Goal: Feedback & Contribution: Leave review/rating

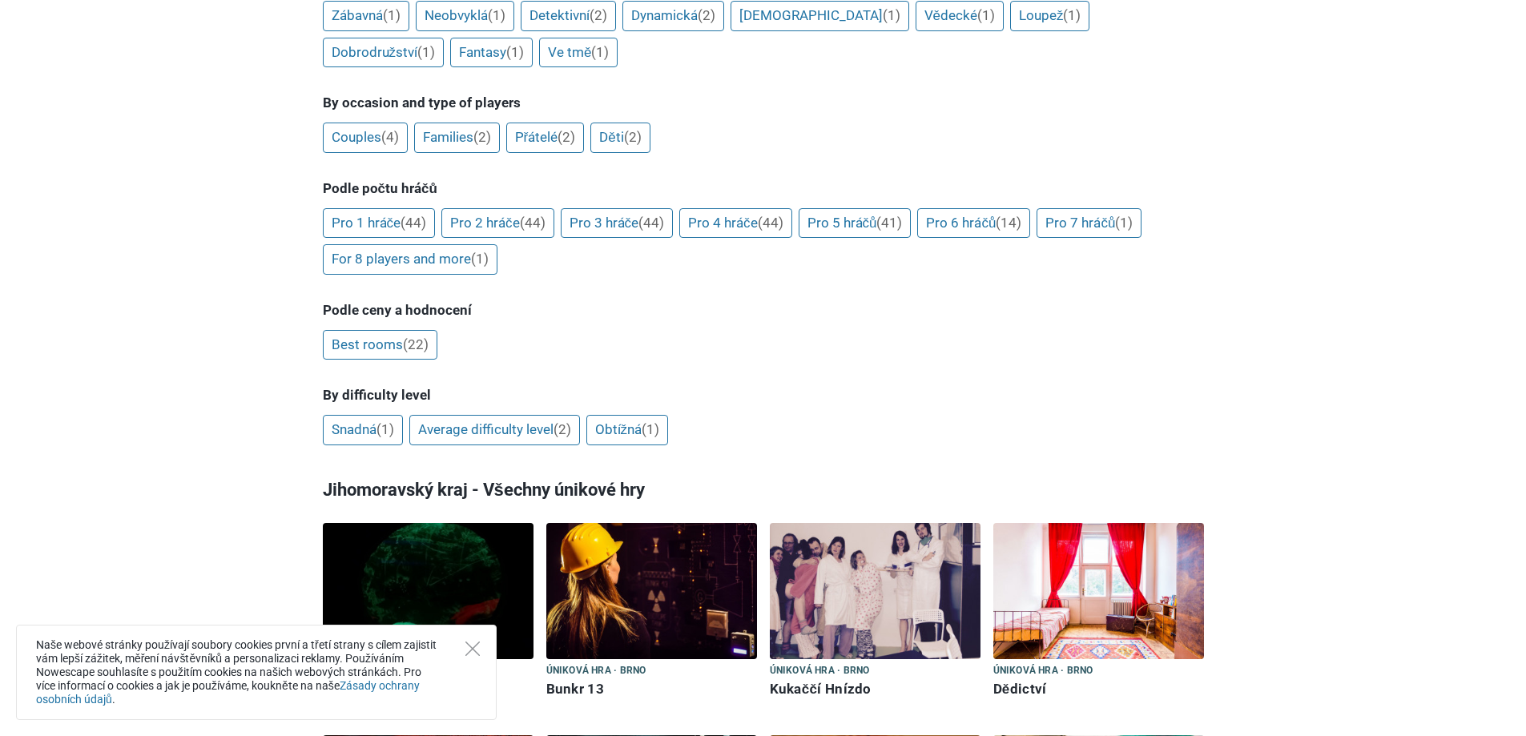
scroll to position [561, 0]
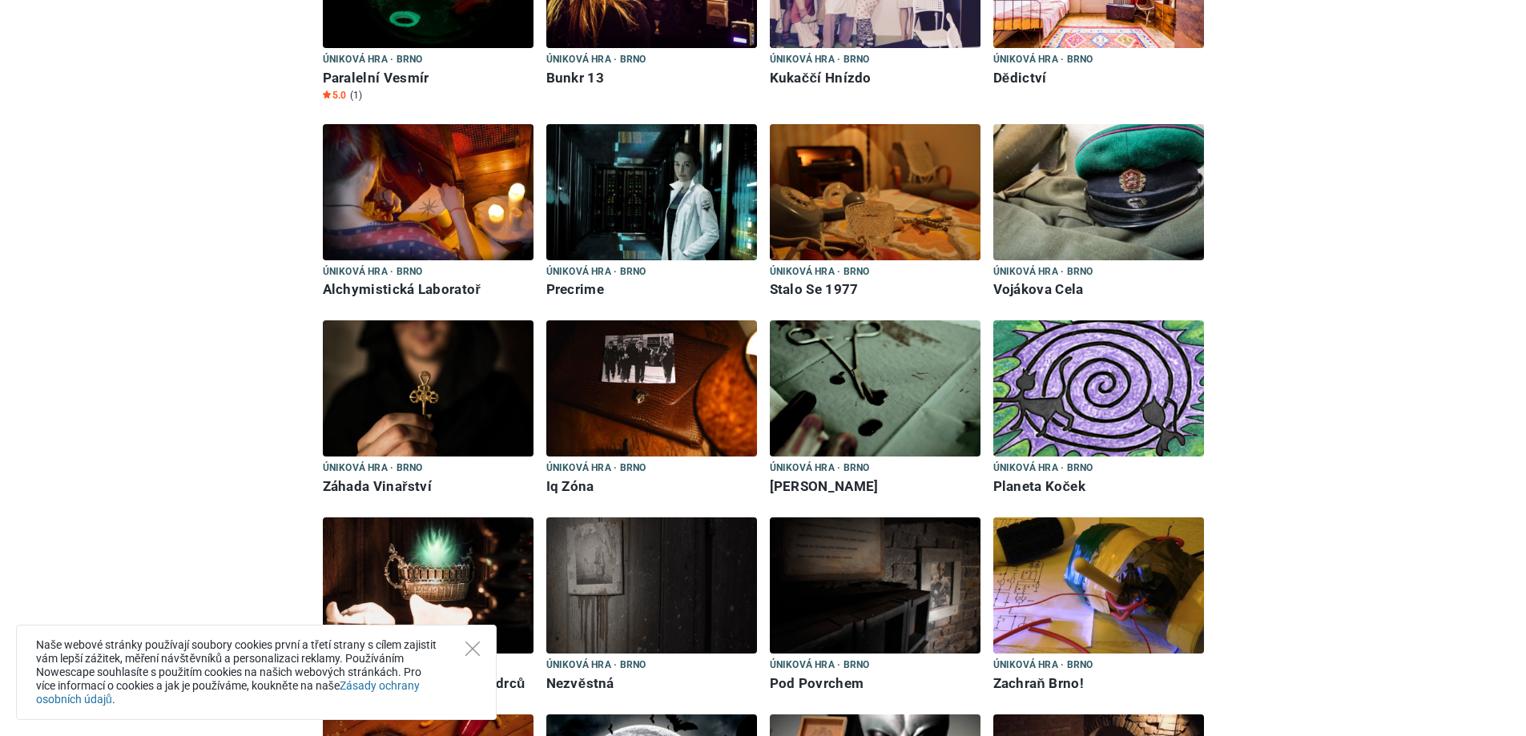
scroll to position [1121, 0]
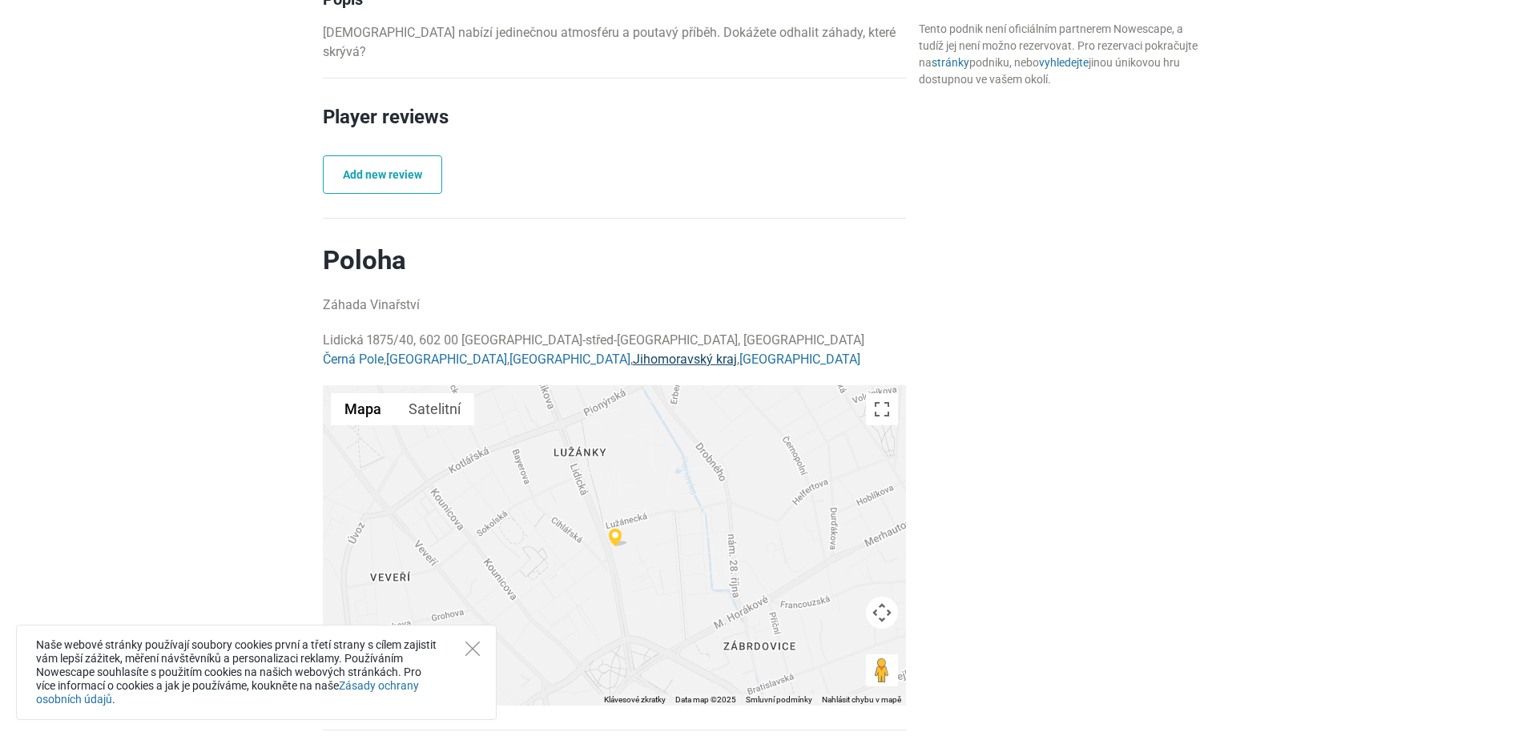
scroll to position [578, 0]
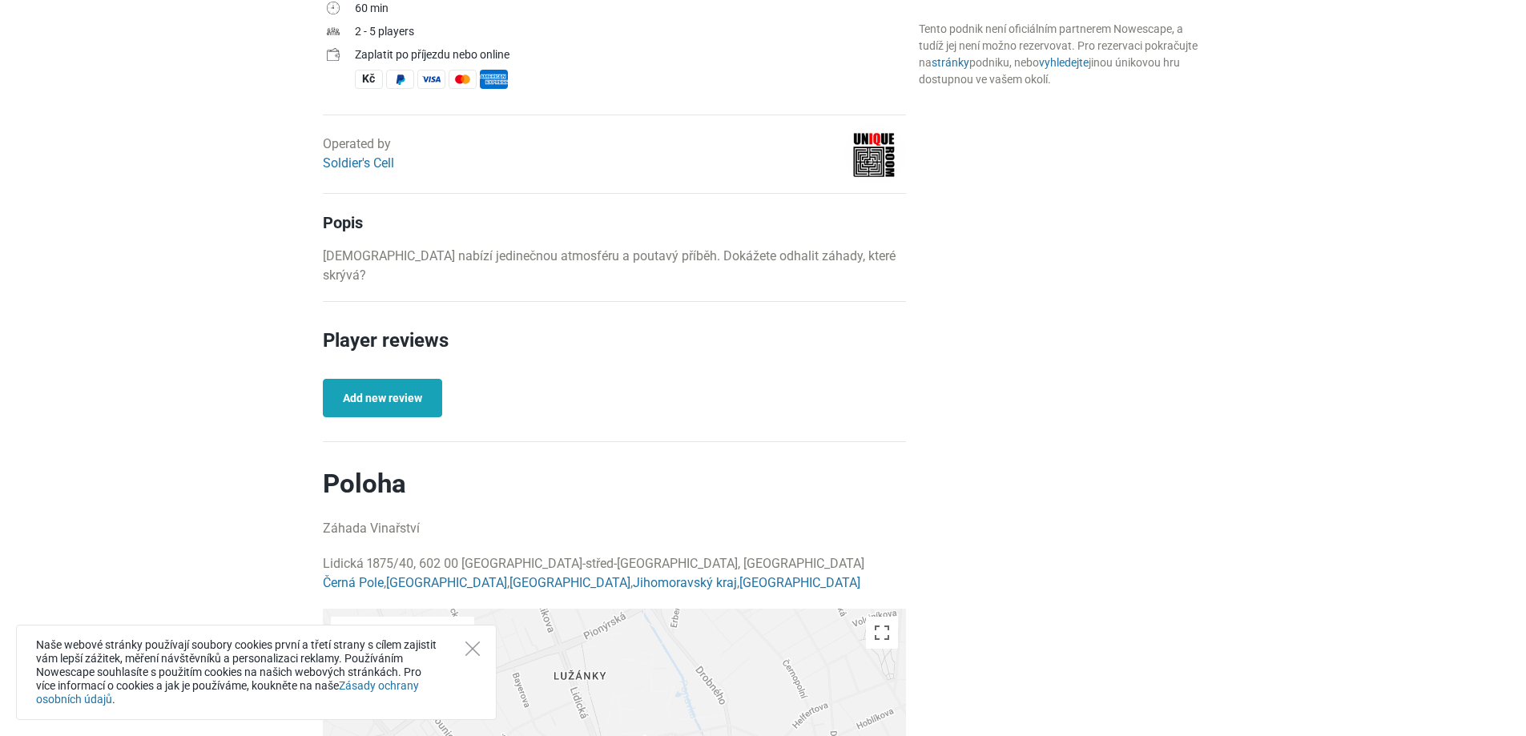
click at [380, 379] on link "Add new review" at bounding box center [382, 398] width 119 height 38
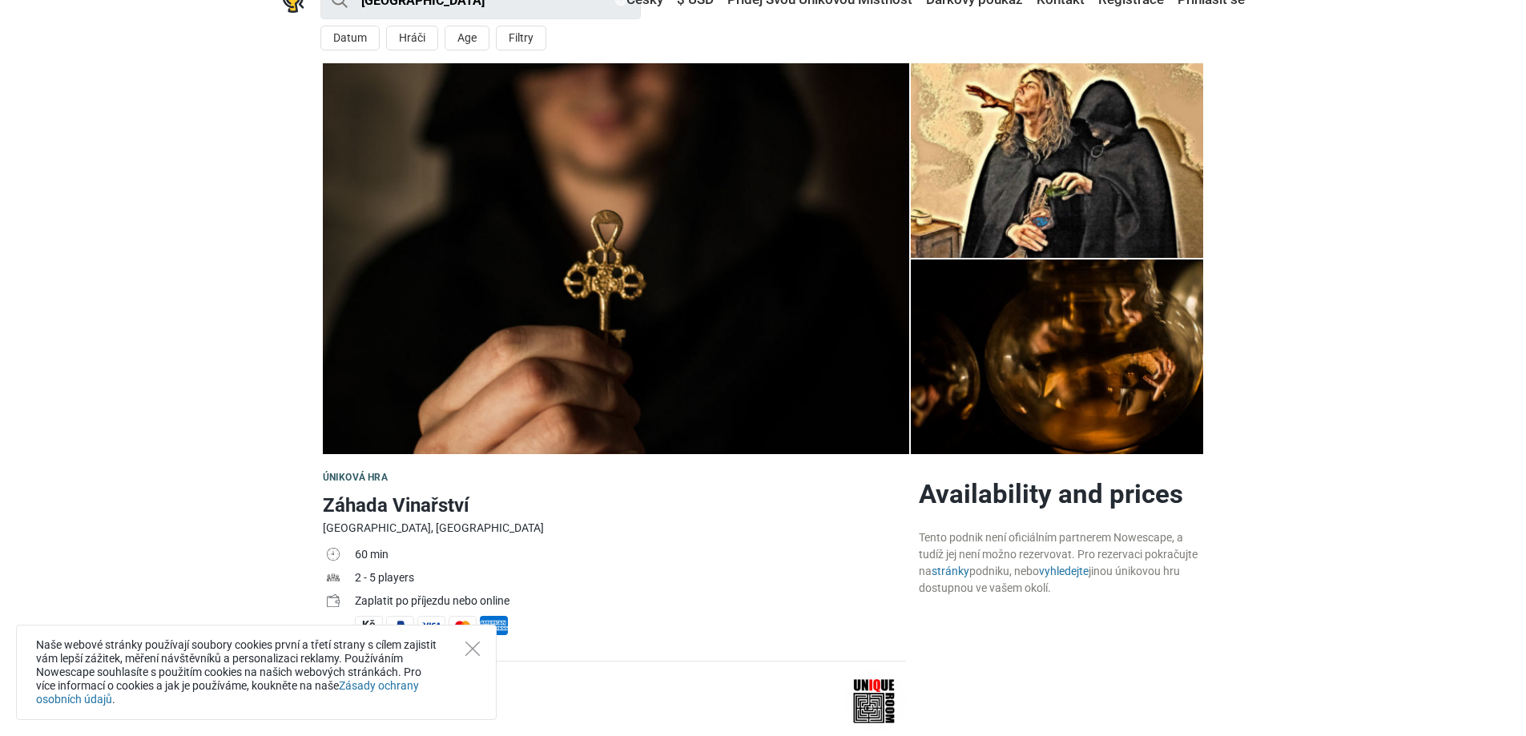
scroll to position [0, 0]
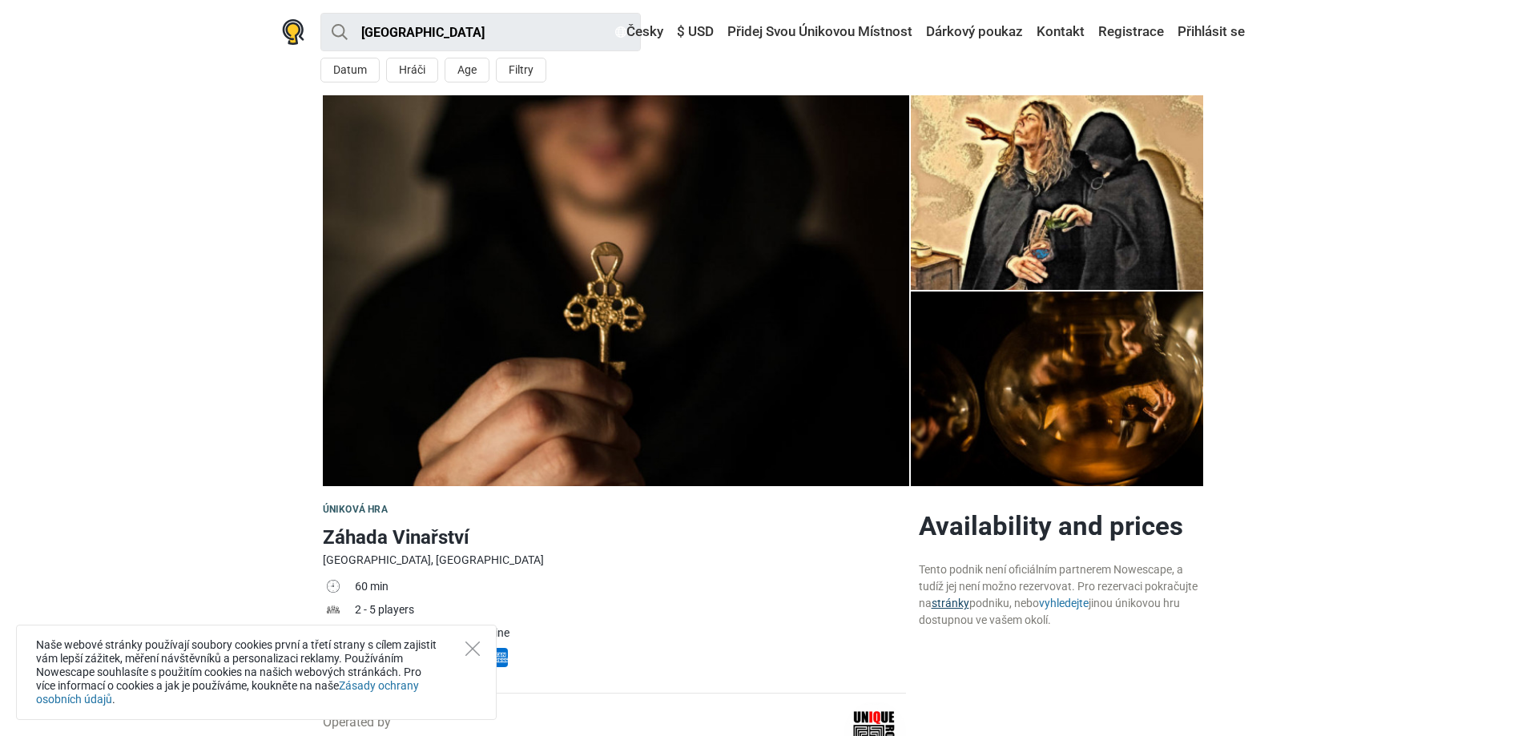
click at [948, 601] on link "stránky" at bounding box center [950, 603] width 38 height 13
